Goal: Task Accomplishment & Management: Use online tool/utility

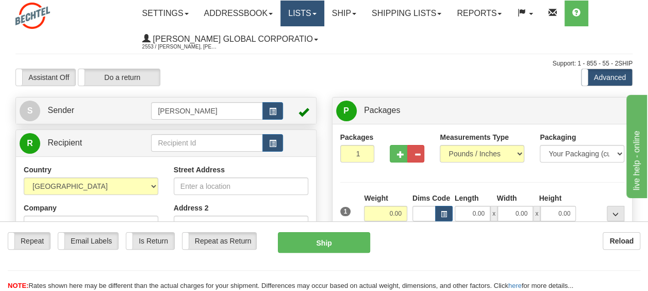
click at [308, 10] on link "Lists" at bounding box center [301, 14] width 43 height 26
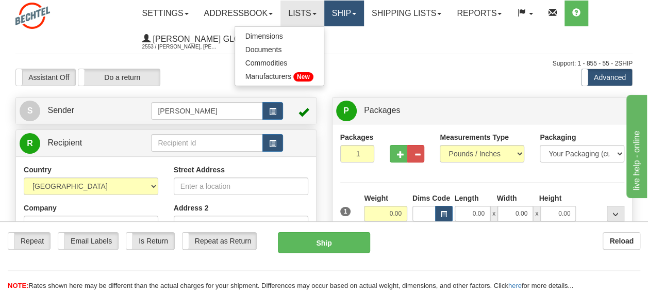
click at [363, 10] on link "Ship" at bounding box center [344, 14] width 40 height 26
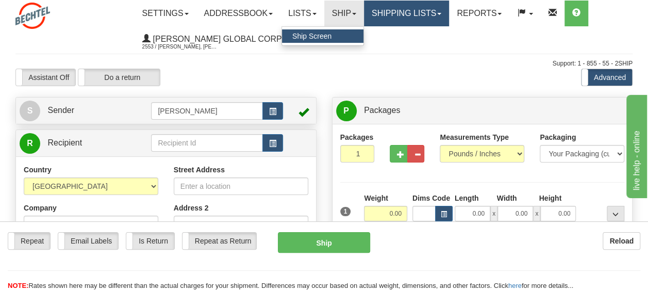
click at [411, 11] on link "Shipping lists" at bounding box center [406, 14] width 85 height 26
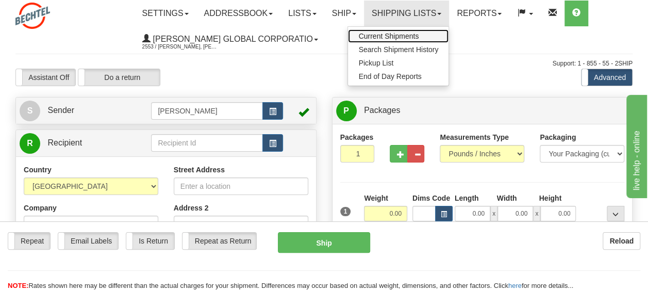
click at [414, 40] on link "Current Shipments" at bounding box center [398, 35] width 100 height 13
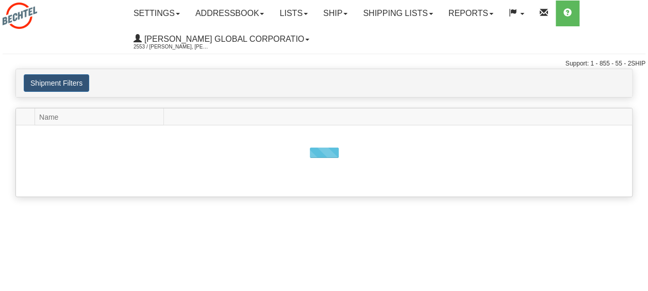
click at [375, 87] on div "Shipment Filters Website Agent Client" at bounding box center [324, 83] width 616 height 18
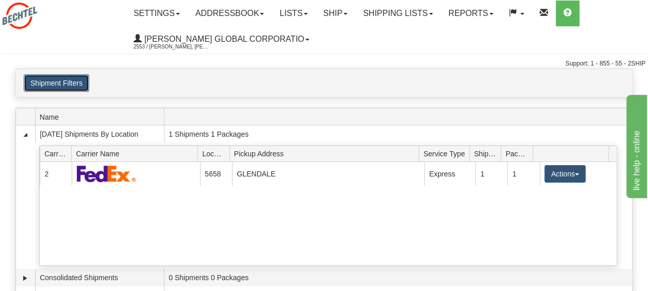
click at [41, 77] on button "Shipment Filters" at bounding box center [56, 83] width 65 height 18
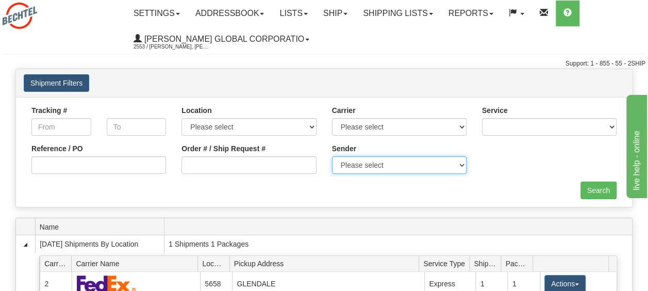
click at [379, 166] on select "Please select Bechtel Global Corporation, Morgan, Kelly Morgan, (US)" at bounding box center [399, 165] width 134 height 18
select select "196274"
click at [332, 156] on select "Please select Bechtel Global Corporation, Morgan, Kelly Morgan, (US)" at bounding box center [399, 165] width 134 height 18
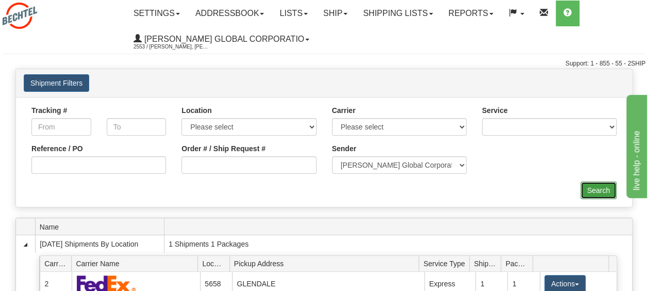
click at [597, 192] on input "Search" at bounding box center [598, 190] width 36 height 18
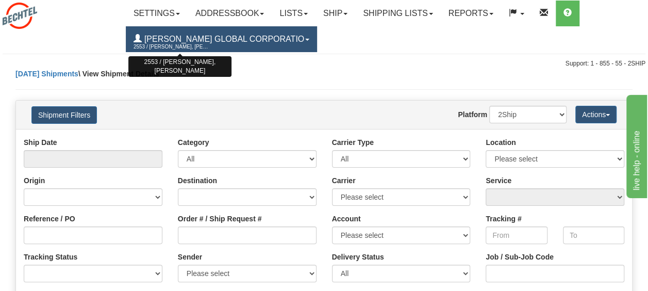
click at [164, 47] on span "2553 / [PERSON_NAME], [PERSON_NAME]" at bounding box center [171, 47] width 77 height 10
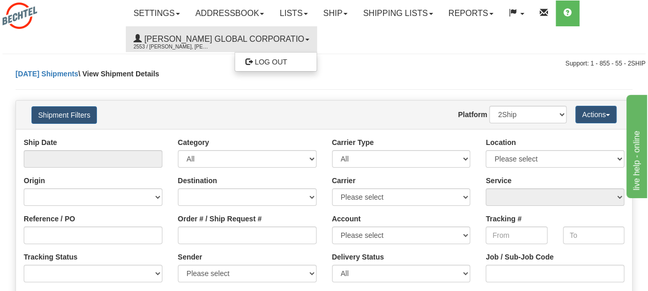
click at [127, 73] on span "\ View Shipment Details" at bounding box center [118, 74] width 81 height 8
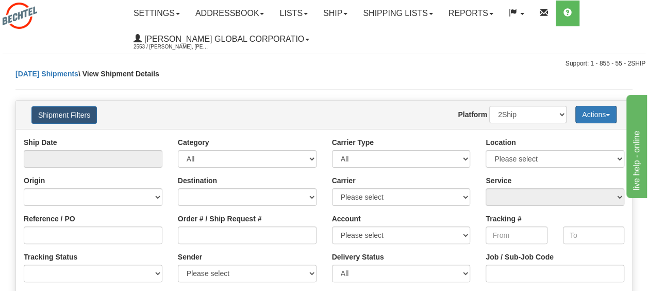
click at [587, 112] on button "Actions" at bounding box center [595, 115] width 41 height 18
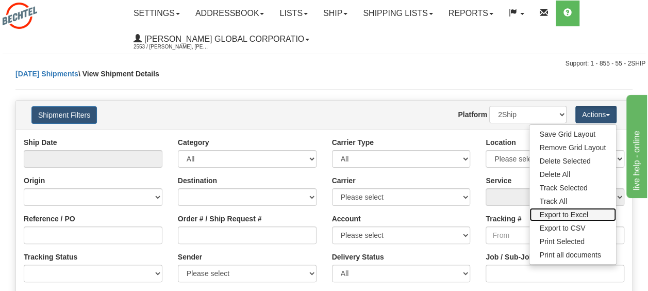
click at [570, 210] on link "Export to Excel" at bounding box center [572, 214] width 87 height 13
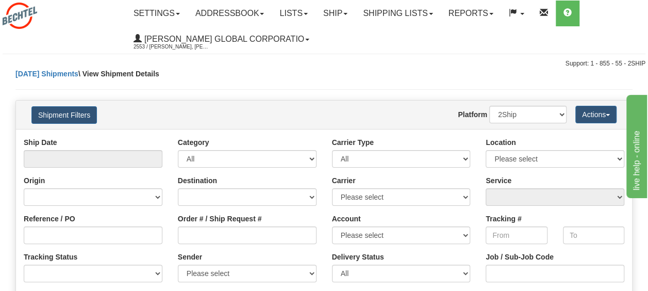
click at [293, 76] on div "Today Shipments \ View Shipment Details" at bounding box center [323, 84] width 617 height 31
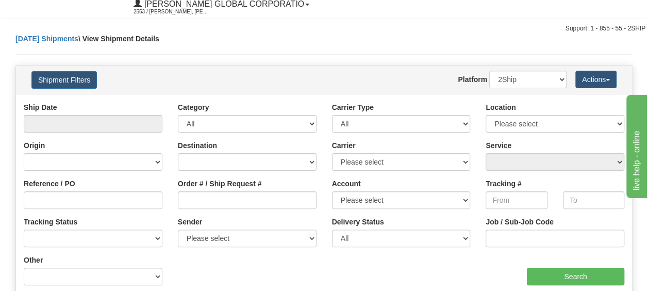
scroll to position [52, 0]
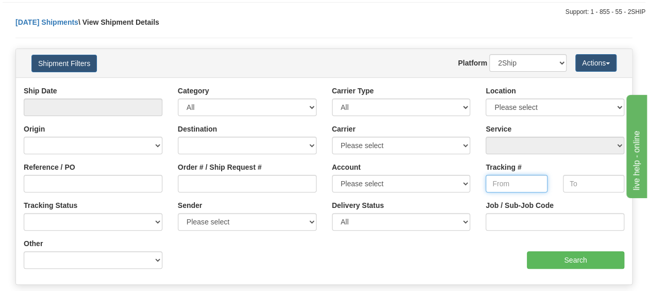
click at [506, 183] on input "Tracking #" at bounding box center [515, 184] width 61 height 18
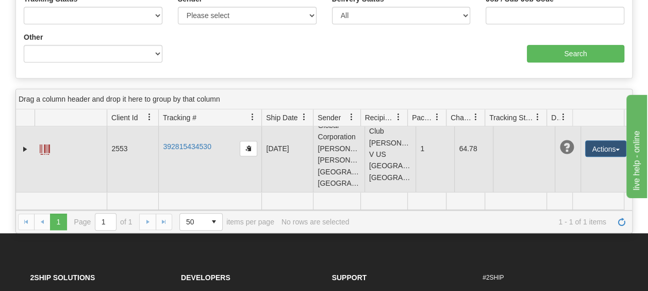
scroll to position [0, 0]
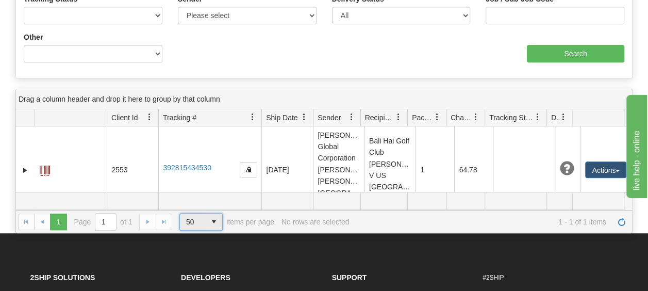
click at [215, 219] on span "select" at bounding box center [214, 221] width 16 height 16
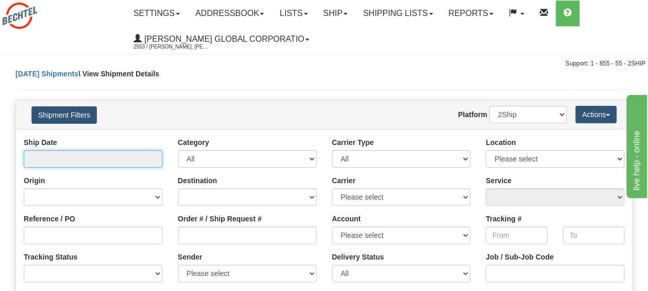
click at [83, 158] on input "text" at bounding box center [93, 159] width 139 height 18
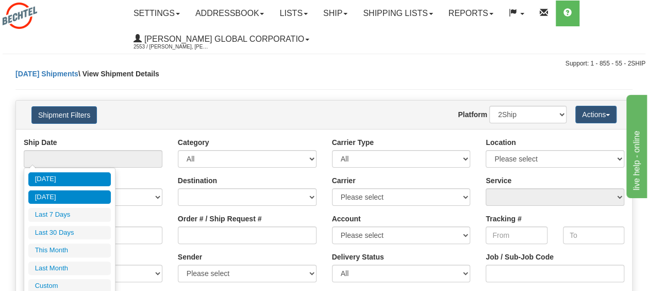
click at [48, 196] on li "Yesterday" at bounding box center [69, 197] width 82 height 14
type input "From 09/02/2025 To 09/02/2025"
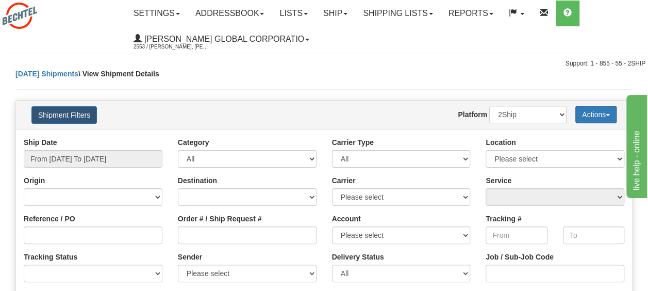
click at [588, 112] on button "Actions" at bounding box center [595, 115] width 41 height 18
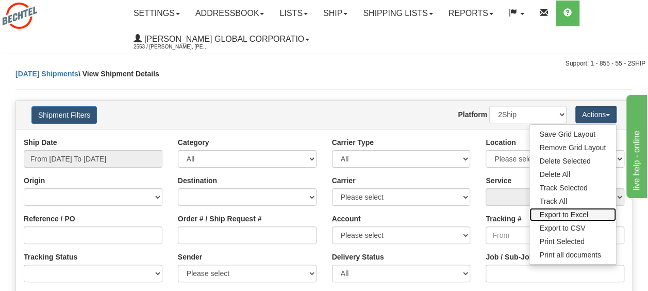
click at [573, 214] on link "Export to Excel" at bounding box center [572, 214] width 87 height 13
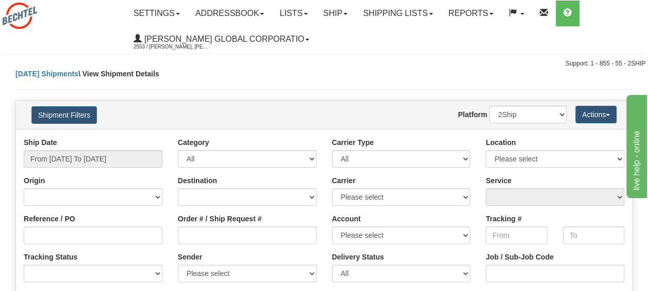
scroll to position [44, 0]
click at [289, 71] on div "Today Shipments \ View Shipment Details" at bounding box center [323, 84] width 617 height 31
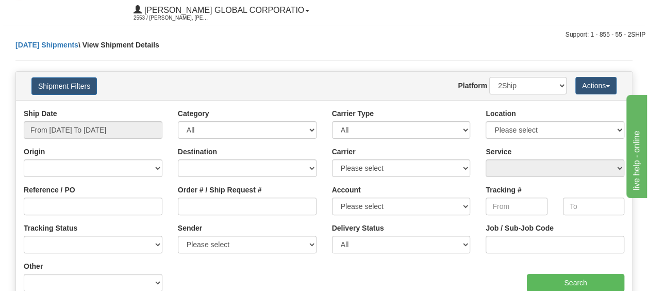
scroll to position [52, 0]
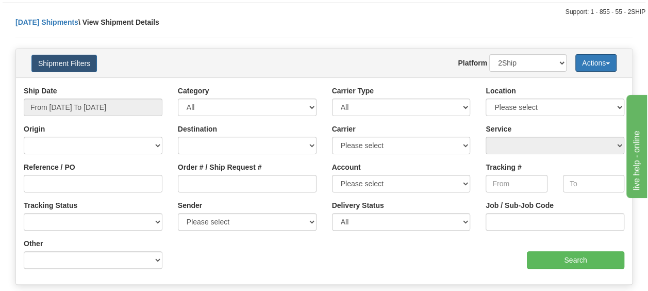
click at [608, 60] on button "Actions" at bounding box center [595, 63] width 41 height 18
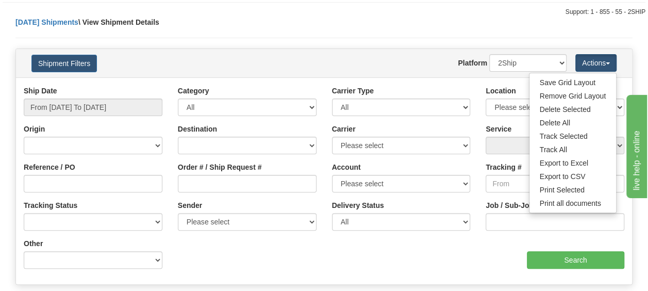
click at [236, 41] on div "Today Shipments \ View Shipment Details" at bounding box center [323, 32] width 617 height 31
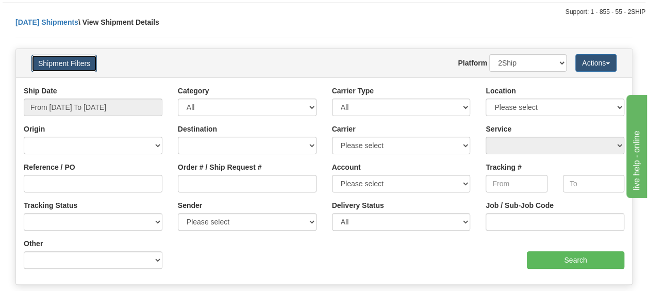
click at [69, 64] on button "Shipment Filters" at bounding box center [63, 64] width 65 height 18
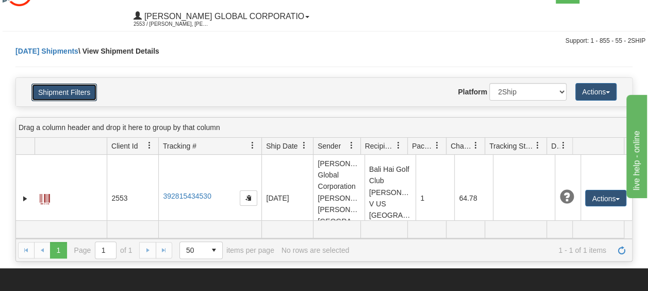
scroll to position [0, 0]
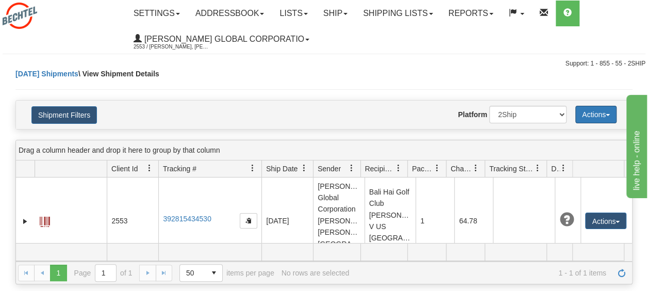
click at [595, 115] on button "Actions" at bounding box center [595, 115] width 41 height 18
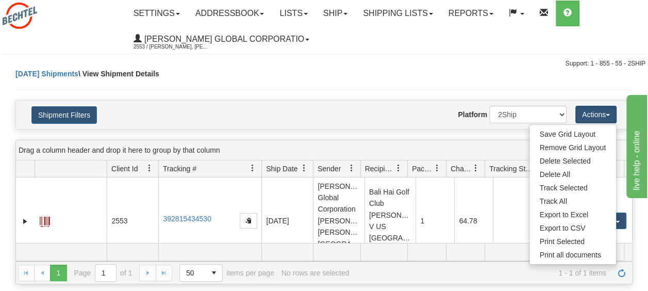
click at [244, 93] on div "Today Shipments \ View Shipment Details" at bounding box center [323, 84] width 617 height 31
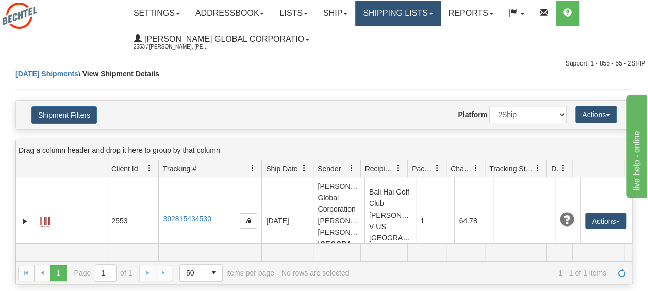
click at [417, 8] on link "Shipping lists" at bounding box center [397, 14] width 85 height 26
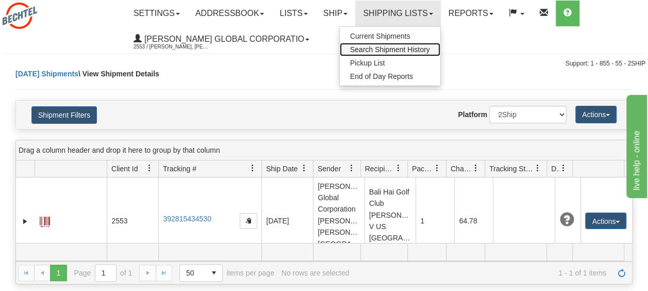
click at [414, 48] on span "Search Shipment History" at bounding box center [390, 49] width 80 height 8
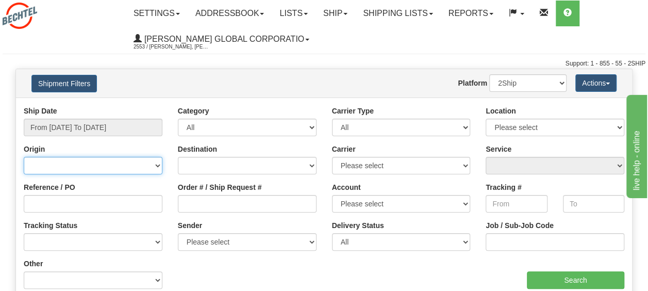
click at [49, 161] on select "Canada United States Mexico Puerto Rico Romania Australia New Zealand SouthAfri…" at bounding box center [93, 166] width 139 height 18
click at [49, 160] on select "Canada United States Mexico Puerto Rico Romania Australia New Zealand SouthAfri…" at bounding box center [93, 166] width 139 height 18
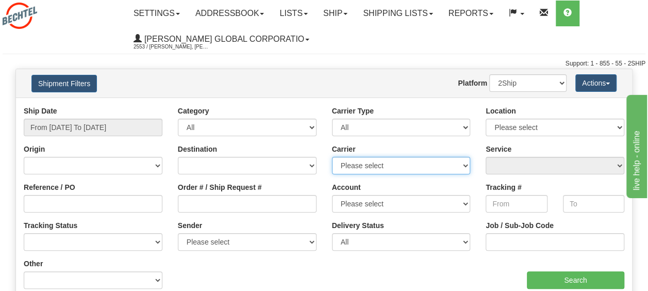
click at [353, 164] on select "Please select DHL FedEx Express® FedEx® LTL UPS" at bounding box center [401, 166] width 139 height 18
select select "2"
click at [332, 157] on select "Please select DHL FedEx Express® FedEx® LTL UPS" at bounding box center [401, 166] width 139 height 18
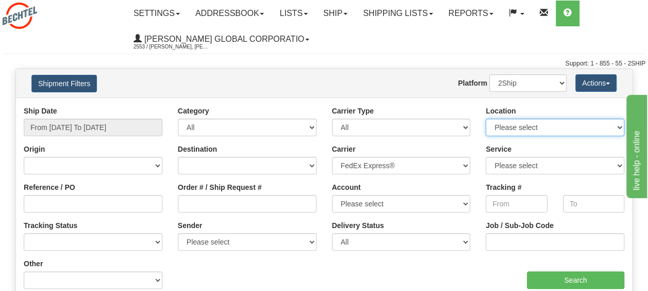
click at [536, 131] on select "Please select GLENDALE Chandler" at bounding box center [554, 127] width 139 height 18
select select "7359"
click at [485, 118] on select "Please select GLENDALE Chandler" at bounding box center [554, 127] width 139 height 18
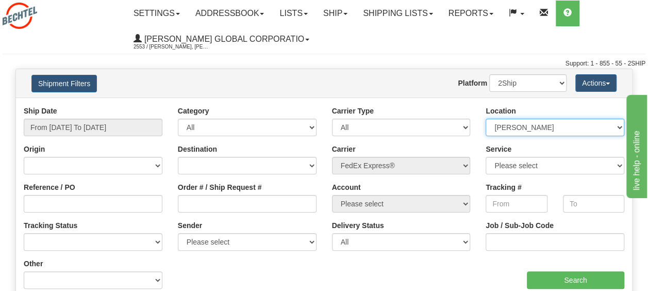
select select
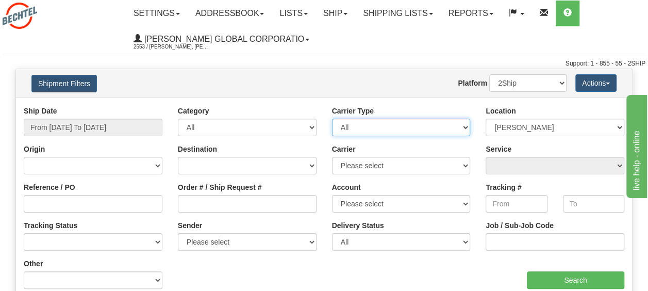
click at [392, 127] on select "All Most Common Small Package (Parcel / Courier) International Less Than Truckl…" at bounding box center [401, 127] width 139 height 18
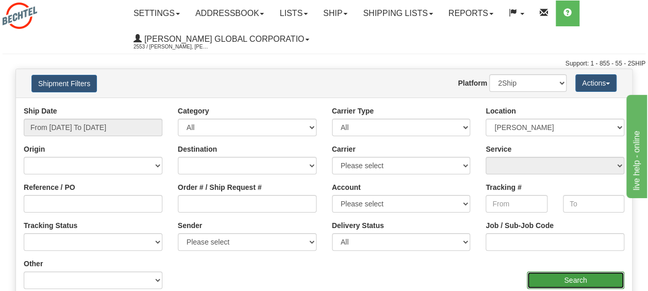
click at [581, 278] on input "Search" at bounding box center [575, 280] width 97 height 18
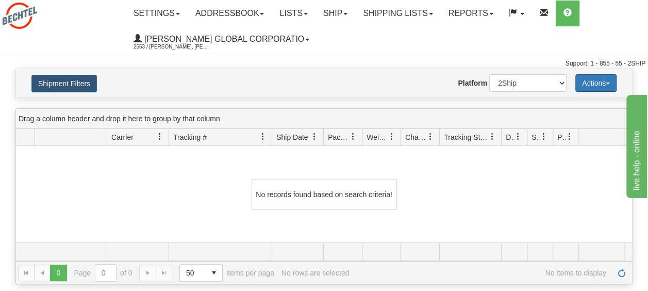
click at [595, 84] on button "Actions" at bounding box center [595, 83] width 41 height 18
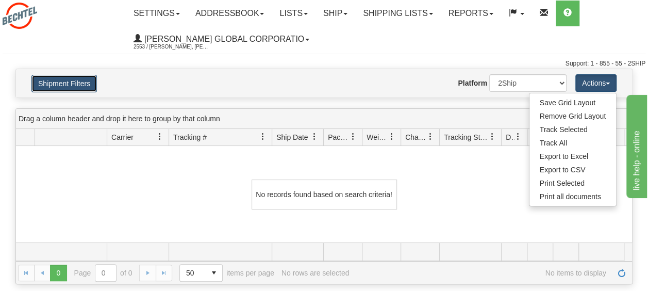
click at [60, 84] on button "Shipment Filters" at bounding box center [63, 84] width 65 height 18
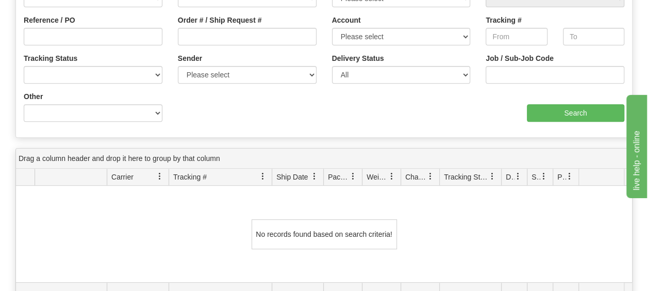
scroll to position [103, 0]
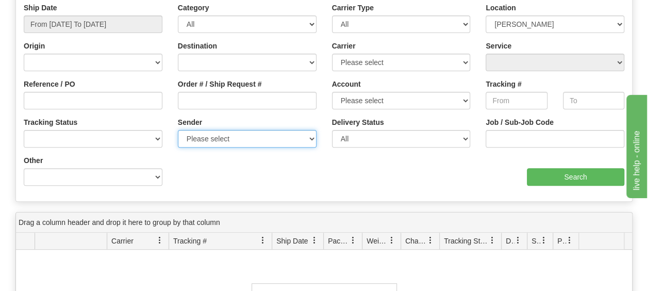
click at [213, 131] on select "Please select Bechtel Global Corporation, Morgan, Kelly Morgan, (US)" at bounding box center [247, 139] width 139 height 18
select select "196274"
click at [178, 130] on select "Please select Bechtel Global Corporation, Morgan, Kelly Morgan, (US)" at bounding box center [247, 139] width 139 height 18
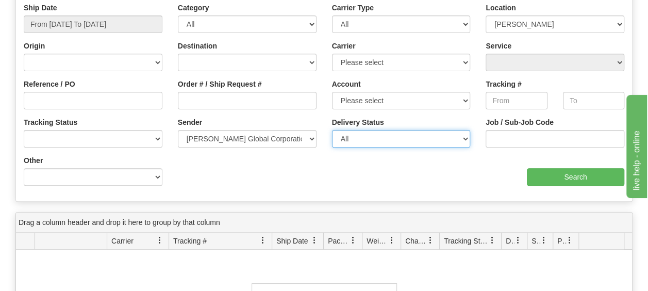
click at [355, 135] on select "All Unknown On Time Late" at bounding box center [401, 139] width 139 height 18
click at [332, 130] on select "All Unknown On Time Late" at bounding box center [401, 139] width 139 height 18
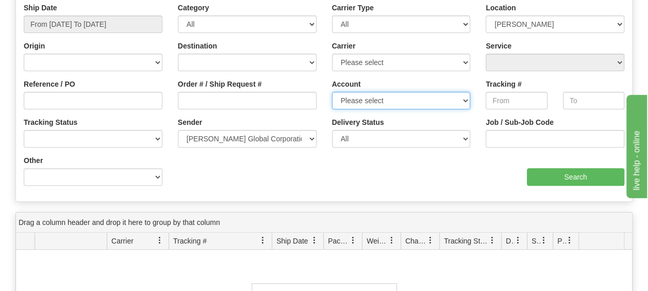
click at [376, 100] on select "Please select" at bounding box center [401, 101] width 139 height 18
click at [376, 99] on select "Please select" at bounding box center [401, 101] width 139 height 18
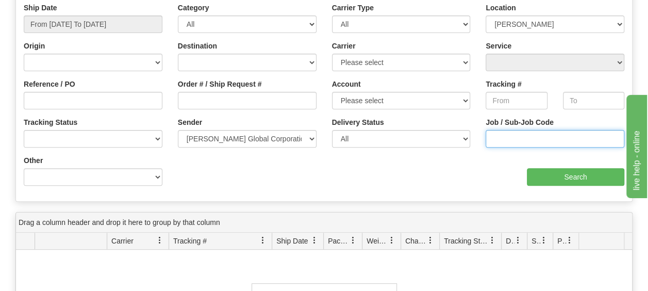
click at [505, 139] on input "Job / Sub-Job Code" at bounding box center [554, 139] width 139 height 18
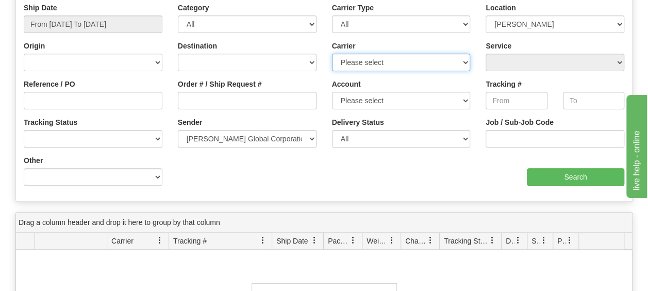
click at [365, 61] on select "Please select" at bounding box center [401, 63] width 139 height 18
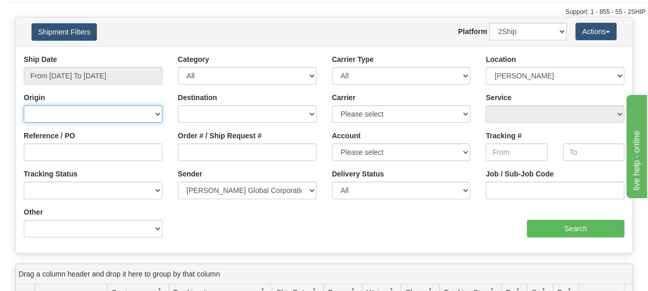
click at [106, 110] on select "Canada United States Mexico Puerto Rico Romania Australia New Zealand SouthAfri…" at bounding box center [93, 114] width 139 height 18
select select "US"
click at [24, 105] on select "Canada United States Mexico Puerto Rico Romania Australia New Zealand SouthAfri…" at bounding box center [93, 114] width 139 height 18
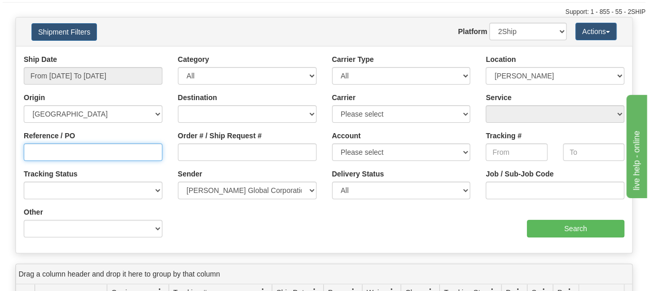
click at [91, 157] on input "Reference / PO" at bounding box center [93, 152] width 139 height 18
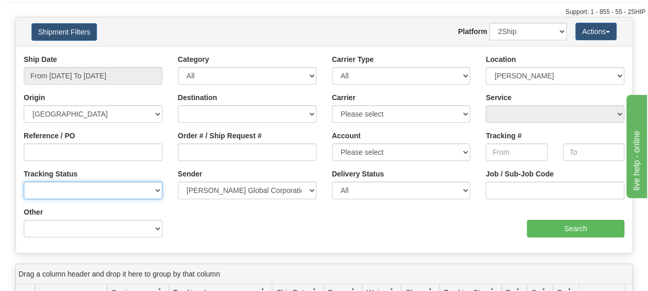
click at [100, 193] on select "No Tracking Info Delivered In Transit Out For Delivery Exception Partial Delive…" at bounding box center [93, 190] width 139 height 18
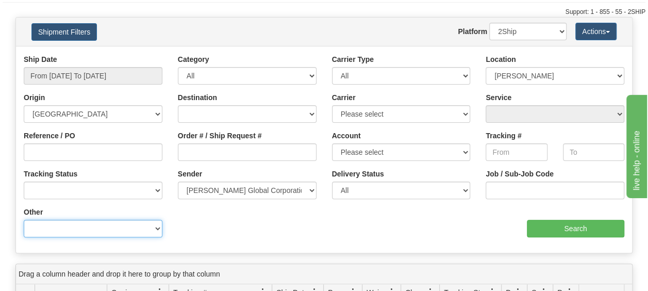
click at [107, 229] on select "Billing Account # Billing Type BOL # (LTL) Commodity Or Documents Consolidation…" at bounding box center [93, 228] width 139 height 18
click at [265, 231] on div "Ship Date From 09/02/2025 To 09/03/2025 Category All Inbound Outbound Carrier T…" at bounding box center [324, 149] width 616 height 191
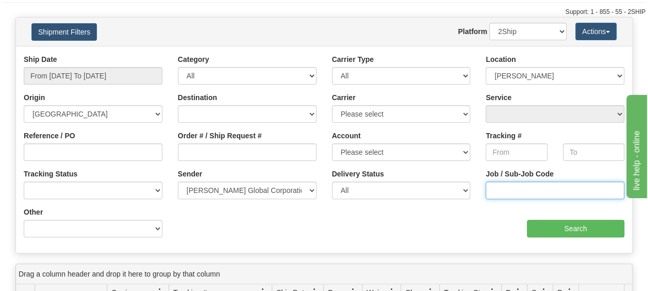
click at [517, 187] on input "Job / Sub-Job Code" at bounding box center [554, 190] width 139 height 18
type input "55965-101"
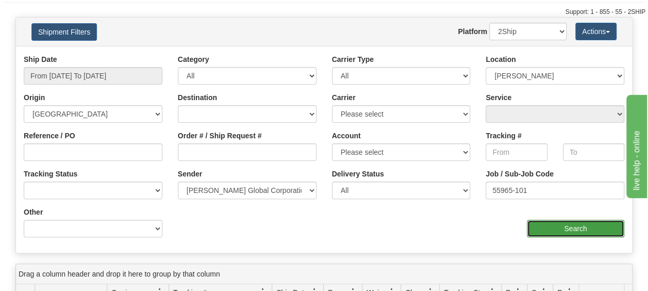
click at [577, 232] on input "Search" at bounding box center [575, 228] width 97 height 18
